Goal: Information Seeking & Learning: Learn about a topic

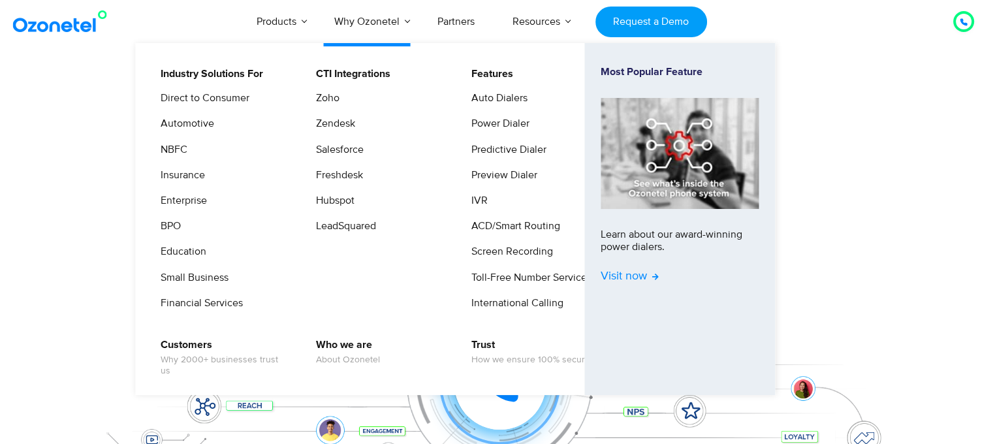
click at [649, 275] on span "Visit now" at bounding box center [630, 277] width 58 height 14
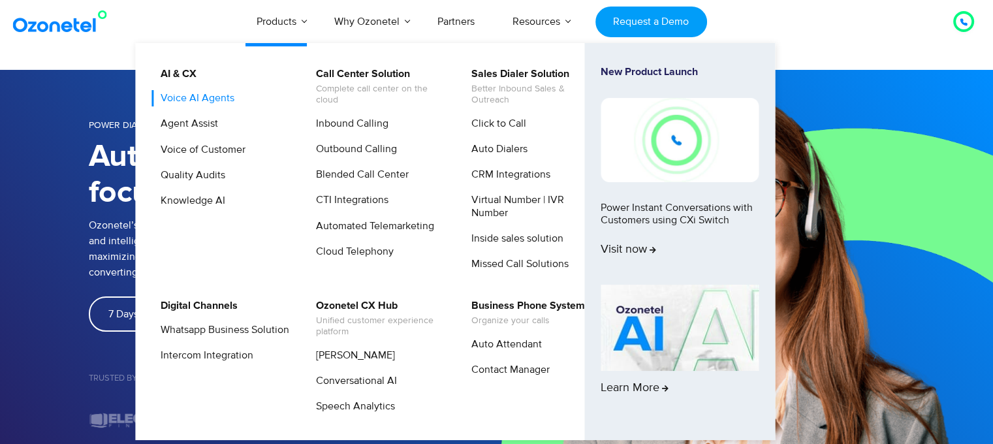
click at [210, 104] on link "Voice AI Agents" at bounding box center [194, 98] width 84 height 16
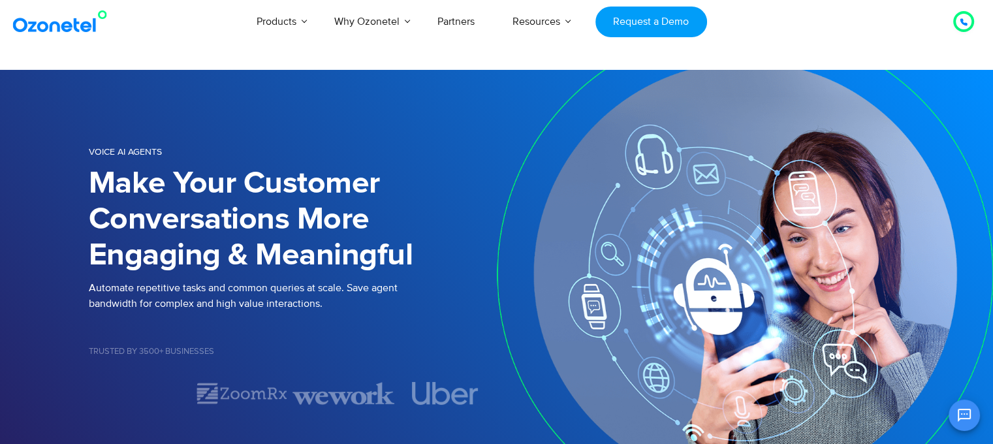
select select "*****"
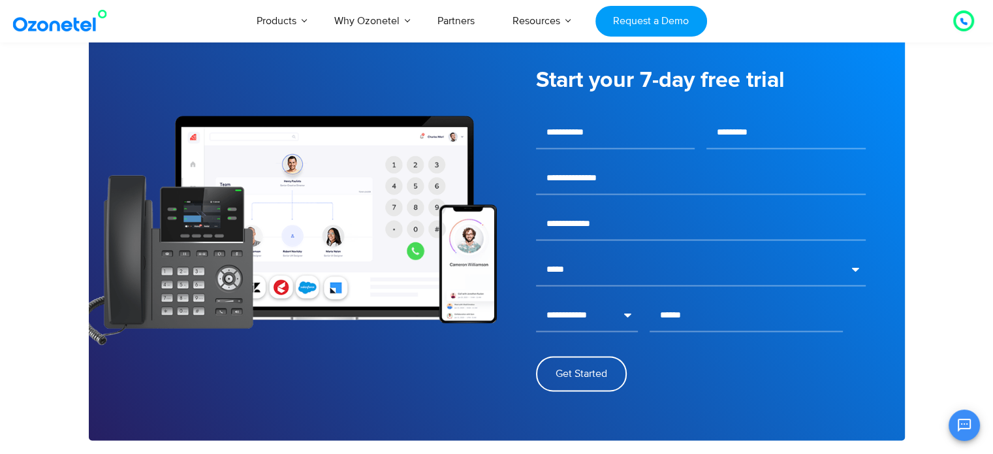
scroll to position [1801, 0]
